Goal: Transaction & Acquisition: Download file/media

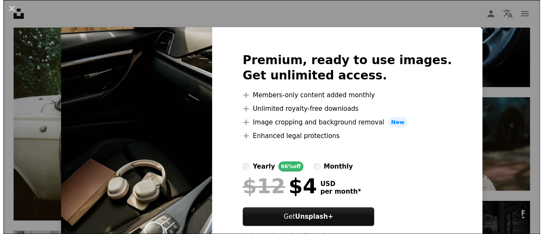
scroll to position [3861, 0]
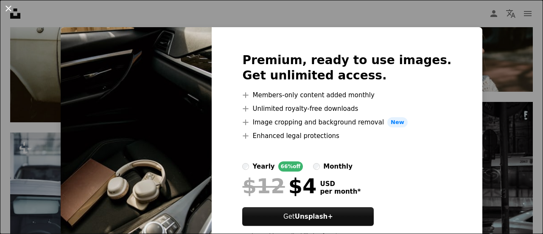
click at [8, 8] on button "An X shape" at bounding box center [8, 8] width 10 height 10
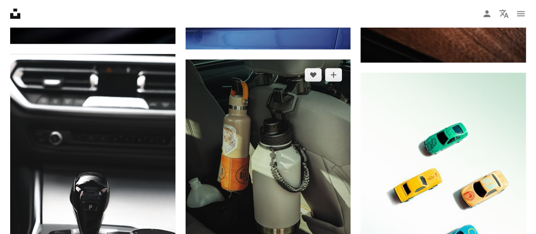
scroll to position [5387, 0]
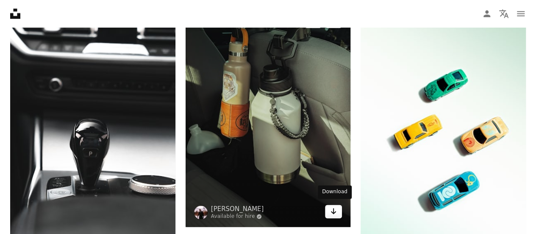
click at [338, 204] on link "Arrow pointing down" at bounding box center [333, 211] width 17 height 14
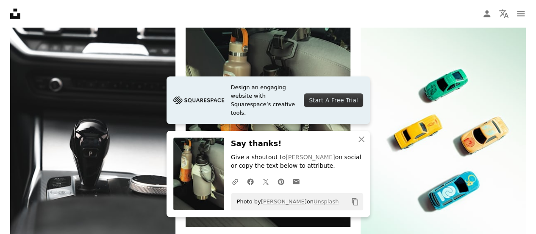
click at [164, 12] on nav "Unsplash logo Unsplash Home A photo Pen Tool A compass A stack of folders Downl…" at bounding box center [268, 13] width 536 height 27
click at [362, 136] on icon "An X shape" at bounding box center [361, 139] width 10 height 10
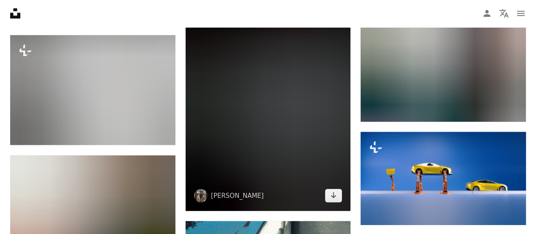
scroll to position [8990, 0]
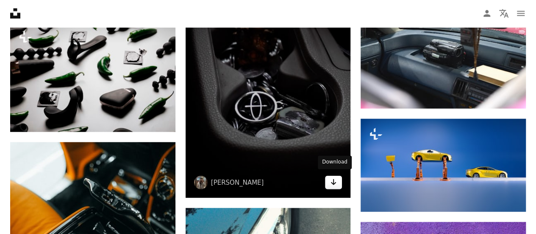
click at [332, 183] on icon "Arrow pointing down" at bounding box center [333, 182] width 7 height 10
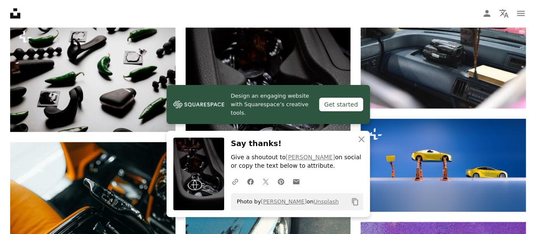
click at [204, 11] on nav "Unsplash logo Unsplash Home A photo Pen Tool A compass A stack of folders Downl…" at bounding box center [268, 13] width 536 height 27
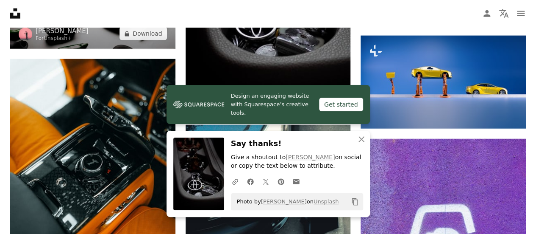
scroll to position [9075, 0]
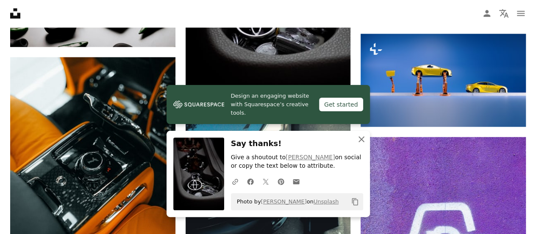
click at [358, 139] on icon "An X shape" at bounding box center [361, 139] width 10 height 10
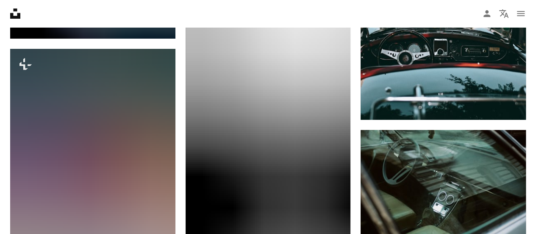
scroll to position [11449, 0]
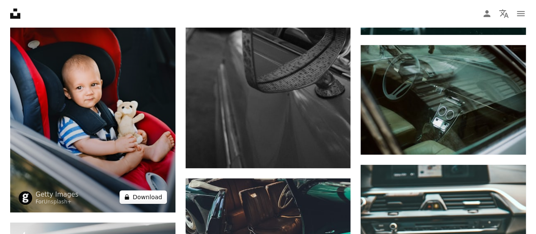
click at [142, 195] on button "A lock Download" at bounding box center [143, 197] width 47 height 14
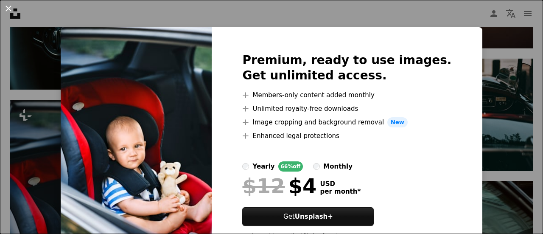
click at [10, 11] on button "An X shape" at bounding box center [8, 8] width 10 height 10
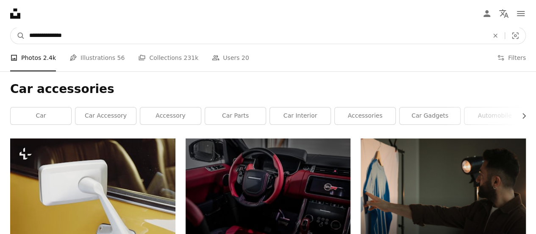
click at [122, 37] on input "**********" at bounding box center [255, 36] width 461 height 16
type input "**********"
click button "A magnifying glass" at bounding box center [18, 36] width 14 height 16
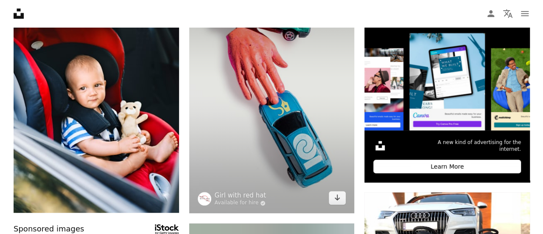
scroll to position [127, 0]
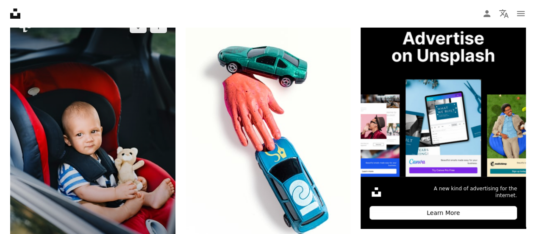
click at [100, 129] on img at bounding box center [92, 135] width 165 height 248
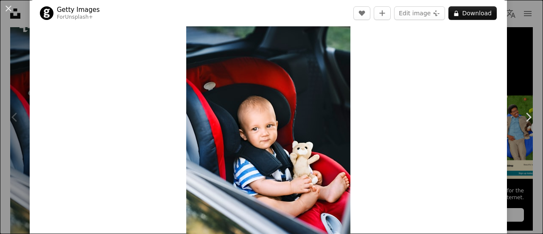
scroll to position [42, 0]
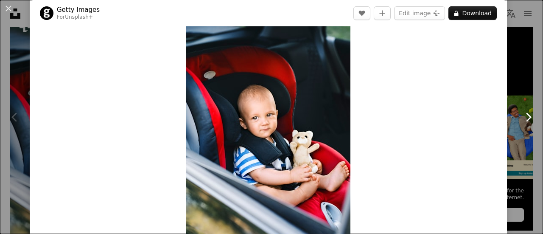
click at [519, 100] on link "Chevron right" at bounding box center [528, 116] width 30 height 81
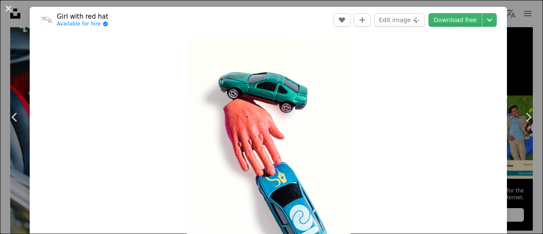
click at [6, 9] on button "An X shape" at bounding box center [8, 8] width 10 height 10
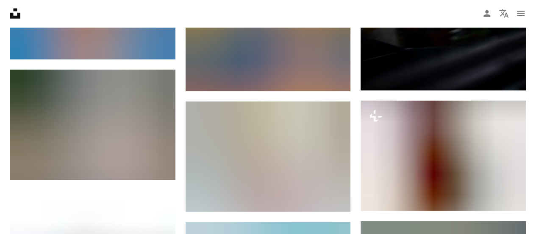
scroll to position [1187, 0]
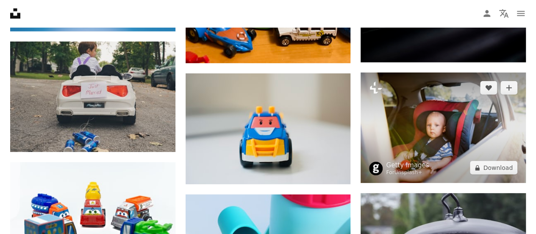
click at [426, 139] on img at bounding box center [443, 127] width 165 height 110
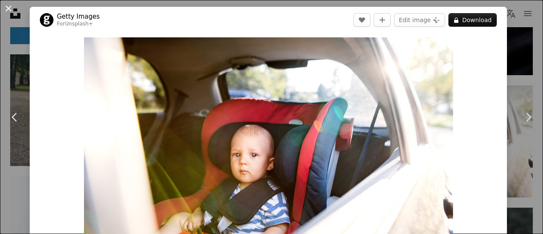
click at [8, 7] on button "An X shape" at bounding box center [8, 8] width 10 height 10
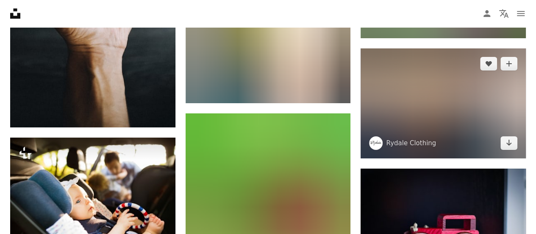
scroll to position [6358, 0]
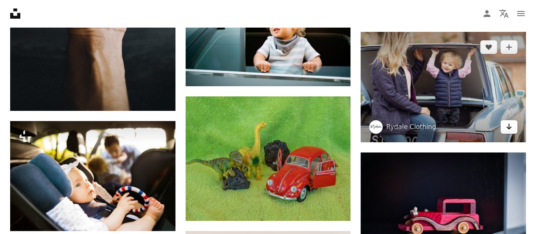
click at [506, 122] on icon "Arrow pointing down" at bounding box center [509, 126] width 7 height 10
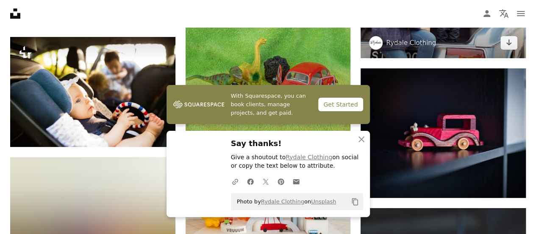
scroll to position [6443, 0]
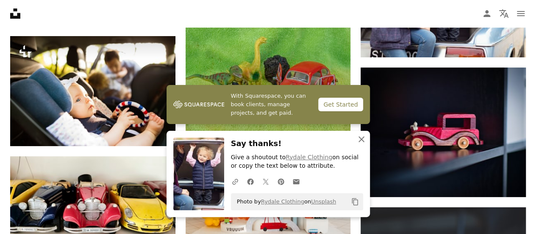
click at [357, 138] on icon "An X shape" at bounding box center [361, 139] width 10 height 10
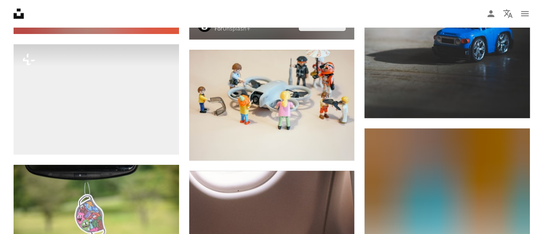
scroll to position [6782, 0]
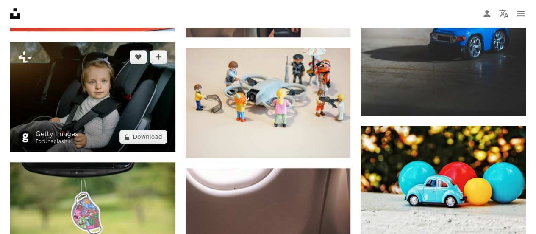
click at [108, 93] on img at bounding box center [92, 97] width 165 height 110
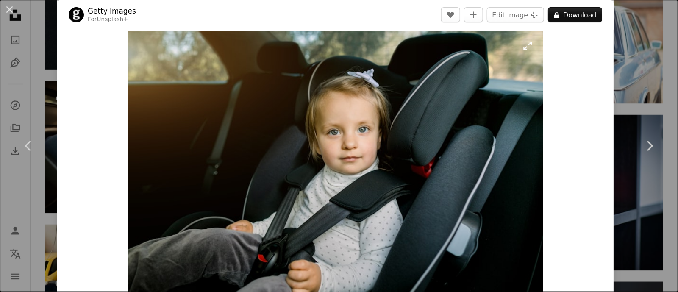
scroll to position [10, 0]
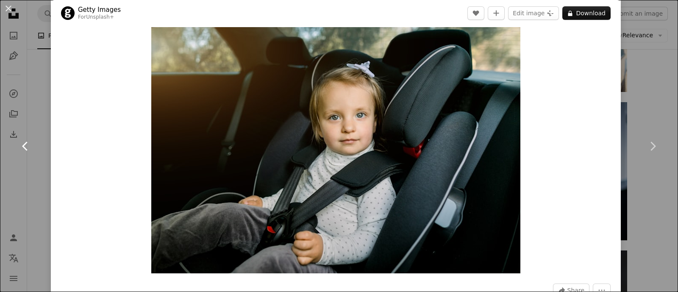
click at [45, 115] on link "Chevron left" at bounding box center [25, 146] width 51 height 81
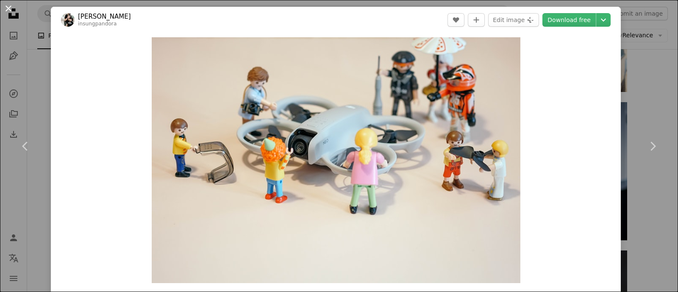
click at [6, 11] on button "An X shape" at bounding box center [8, 8] width 10 height 10
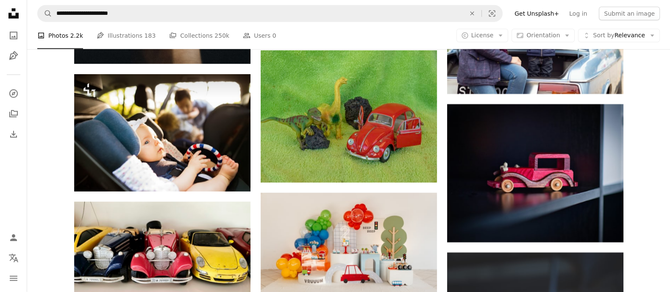
scroll to position [6728, 0]
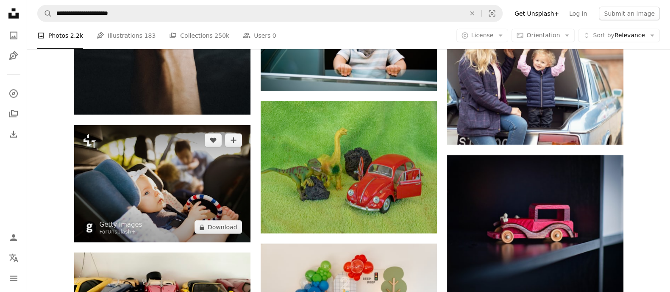
click at [199, 171] on img at bounding box center [162, 183] width 176 height 117
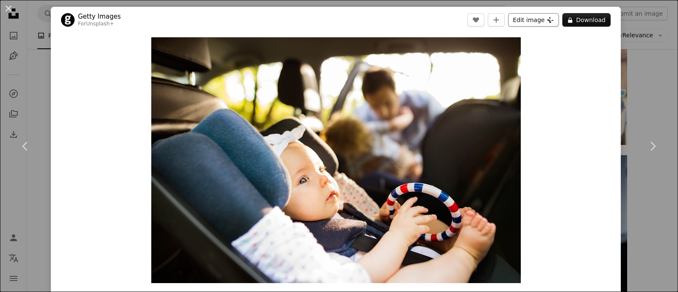
click at [536, 19] on button "Edit image Plus sign for Unsplash+" at bounding box center [533, 20] width 51 height 14
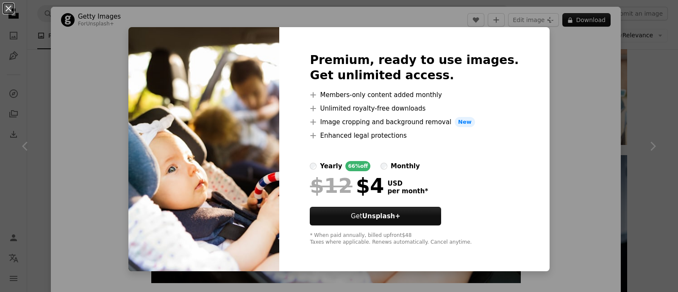
click at [23, 11] on div "An X shape Premium, ready to use images. Get unlimited access. A plus sign Memb…" at bounding box center [339, 146] width 678 height 292
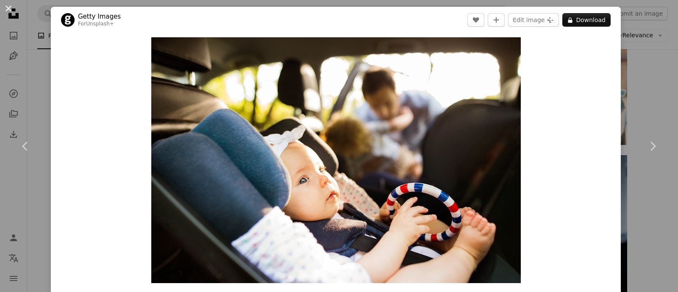
click at [6, 10] on button "An X shape" at bounding box center [8, 8] width 10 height 10
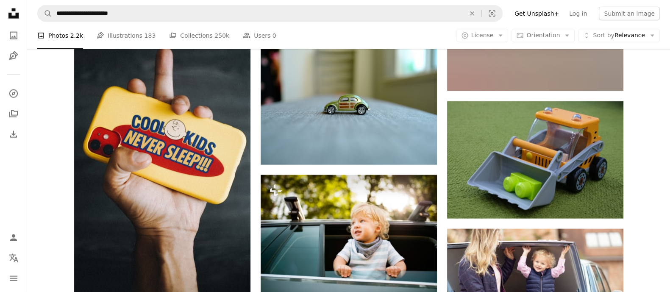
scroll to position [6517, 0]
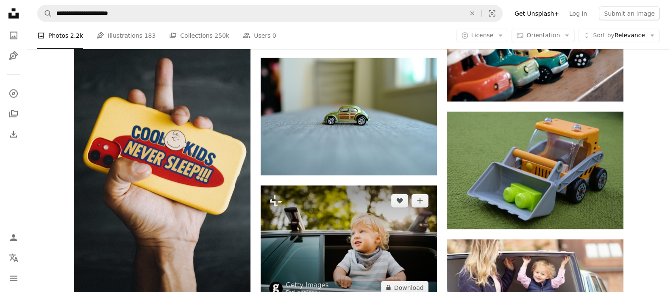
click at [356, 233] on img at bounding box center [349, 244] width 176 height 117
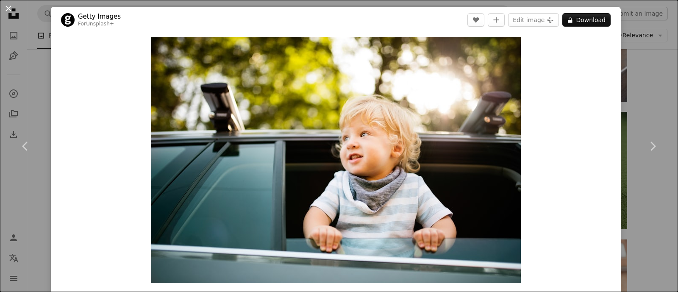
click at [7, 3] on button "An X shape" at bounding box center [8, 8] width 10 height 10
